Goal: Task Accomplishment & Management: Manage account settings

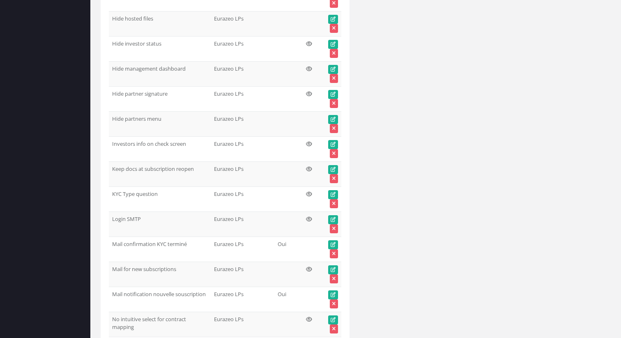
scroll to position [27783, 0]
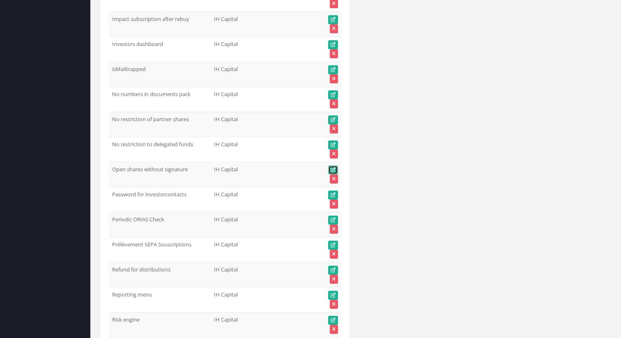
click at [332, 170] on icon at bounding box center [333, 170] width 5 height 5
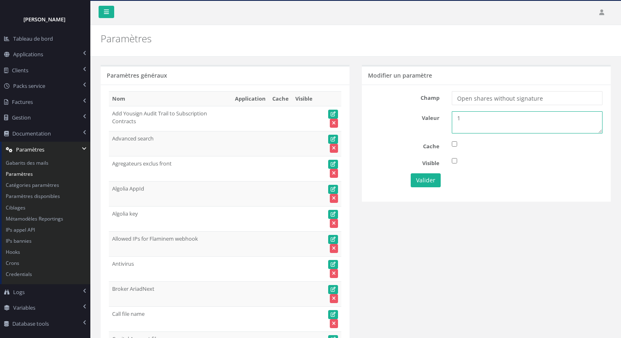
click at [481, 115] on textarea "1" at bounding box center [527, 122] width 151 height 22
type textarea "0"
click at [421, 180] on button "Valider" at bounding box center [426, 180] width 30 height 14
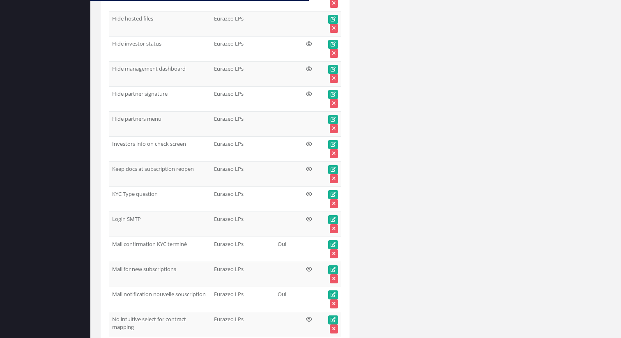
scroll to position [27783, 0]
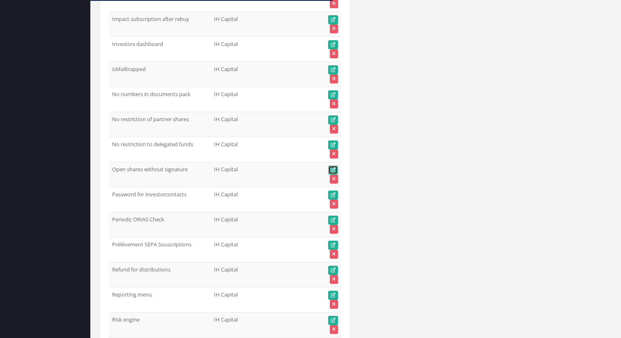
click at [334, 171] on icon at bounding box center [333, 170] width 5 height 5
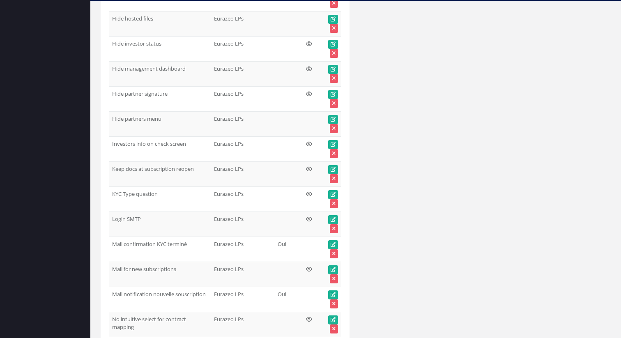
scroll to position [27783, 0]
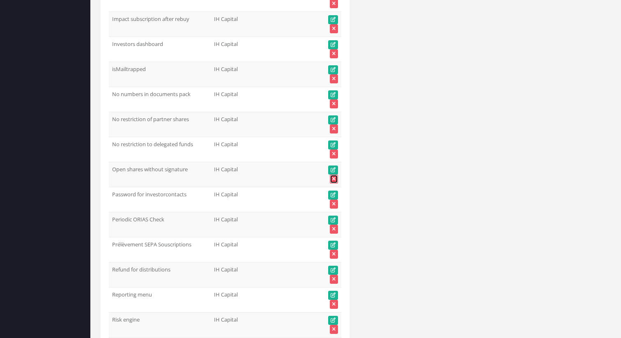
click at [332, 179] on icon at bounding box center [333, 179] width 3 height 5
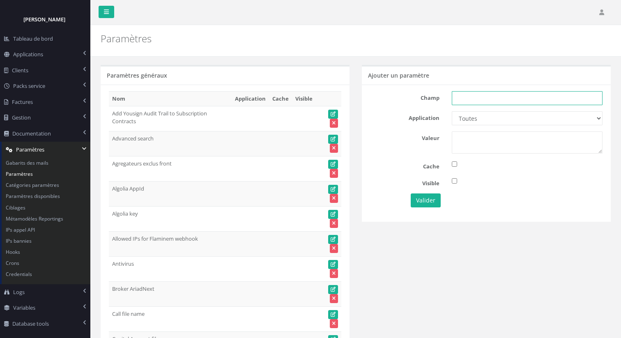
click at [468, 99] on input "text" at bounding box center [527, 98] width 151 height 14
click at [465, 99] on input "text" at bounding box center [527, 98] width 151 height 14
paste input "Open shares without signature"
type input "Open shares without signature"
click at [446, 124] on div "Toutes Aloe Private Equity Alpin Capital API Access to My DB API demo Astorg As…" at bounding box center [527, 118] width 163 height 14
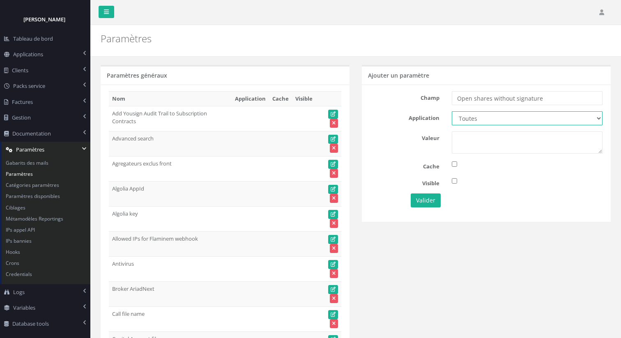
click at [474, 115] on select "Toutes Aloe Private Equity Alpin Capital API Access to My DB API demo Astorg As…" at bounding box center [527, 118] width 151 height 14
select select "36"
click at [482, 139] on textarea at bounding box center [527, 142] width 151 height 22
type textarea "1"
click at [412, 157] on div "Champ Open shares without signature Application Toutes Aloe Private Equity Alpi…" at bounding box center [486, 153] width 249 height 137
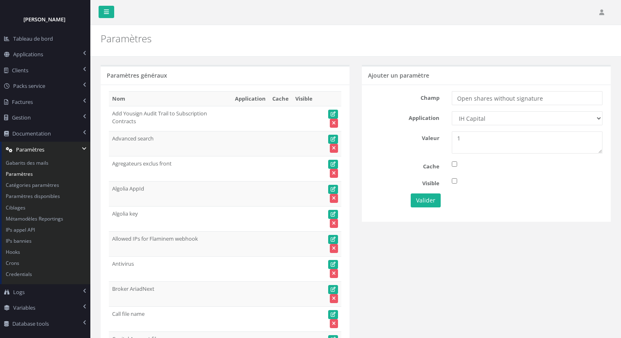
click at [453, 184] on div at bounding box center [527, 181] width 163 height 9
click at [454, 179] on input "checkbox" at bounding box center [454, 180] width 5 height 5
checkbox input "true"
click at [459, 117] on select "Toutes Aloe Private Equity Alpin Capital API Access to My DB API demo Astorg As…" at bounding box center [527, 118] width 151 height 14
click at [423, 204] on button "Valider" at bounding box center [426, 200] width 30 height 14
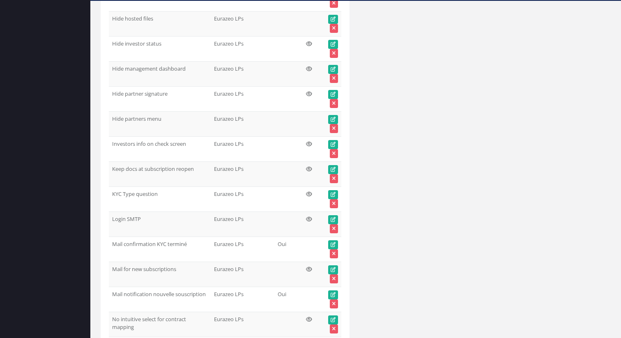
scroll to position [27783, 0]
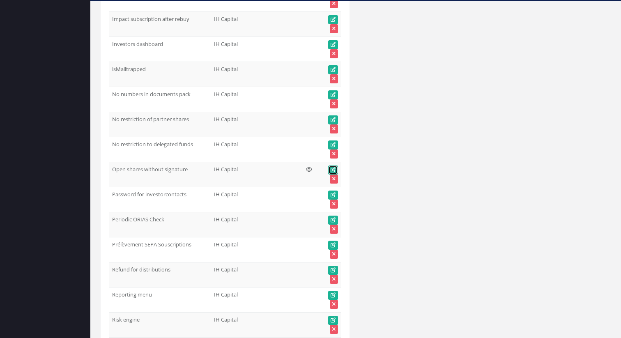
click at [331, 168] on icon at bounding box center [333, 170] width 5 height 5
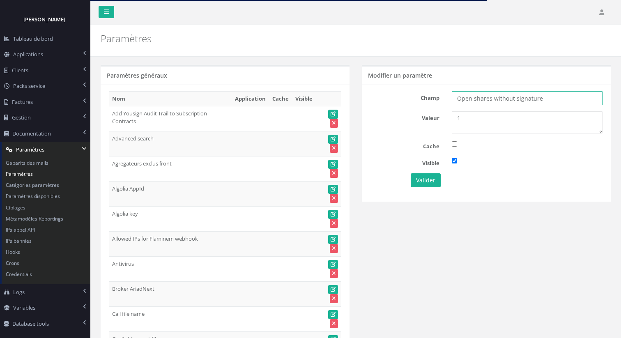
click at [556, 95] on input "Open shares without signature" at bounding box center [527, 98] width 151 height 14
click at [468, 117] on textarea "1" at bounding box center [527, 122] width 151 height 22
type textarea "0"
click at [429, 174] on button "Valider" at bounding box center [426, 180] width 30 height 14
